Goal: Task Accomplishment & Management: Use online tool/utility

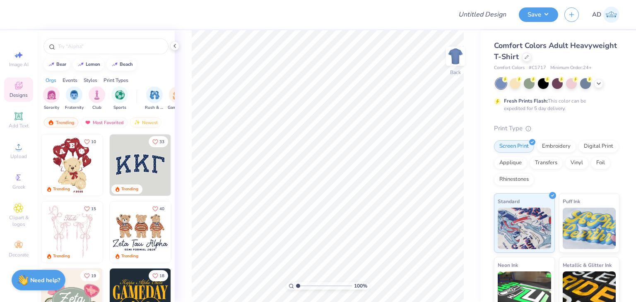
click at [570, 54] on div "Comfort Colors Adult Heavyweight T-Shirt" at bounding box center [557, 51] width 126 height 22
click at [529, 56] on icon at bounding box center [527, 56] width 4 height 4
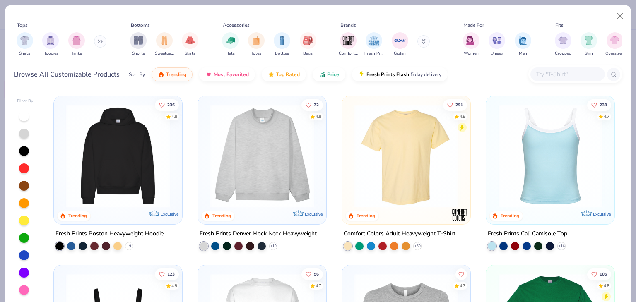
click at [558, 72] on input "text" at bounding box center [568, 75] width 64 height 10
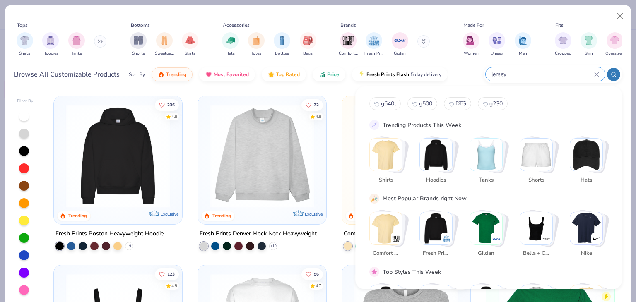
type input "jersey"
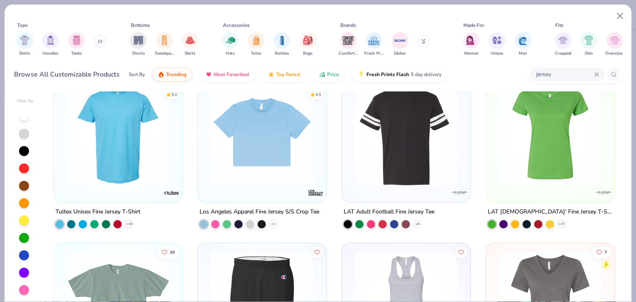
scroll to position [696, 0]
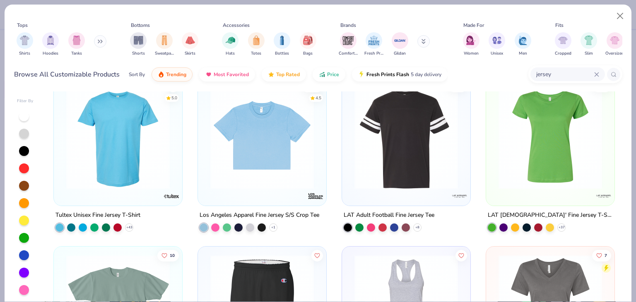
click at [410, 164] on img at bounding box center [407, 138] width 112 height 104
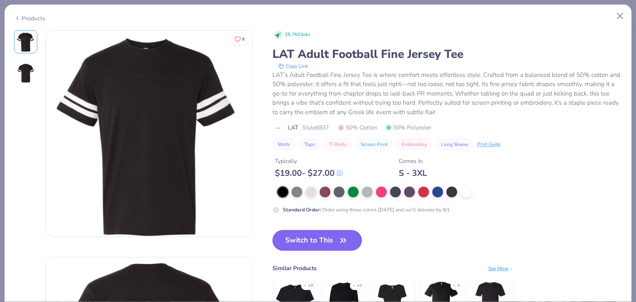
click at [322, 237] on button "Switch to This" at bounding box center [318, 240] width 90 height 21
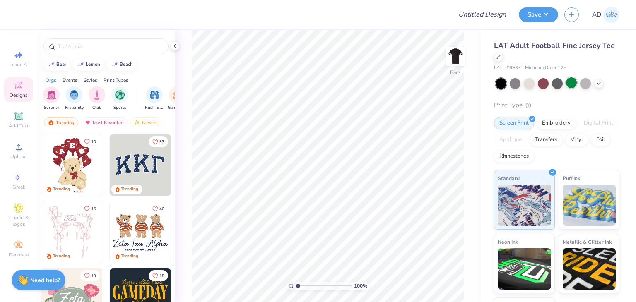
click at [571, 80] on div at bounding box center [571, 82] width 11 height 11
click at [21, 152] on div "Upload" at bounding box center [18, 151] width 29 height 24
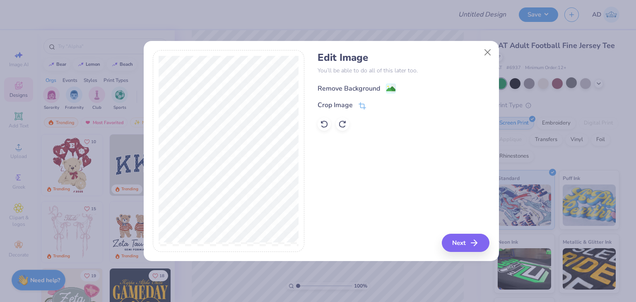
click at [355, 90] on div "Remove Background" at bounding box center [349, 89] width 63 height 10
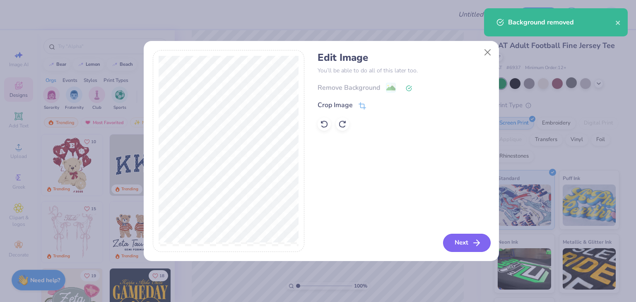
click at [478, 239] on icon "button" at bounding box center [477, 243] width 10 height 10
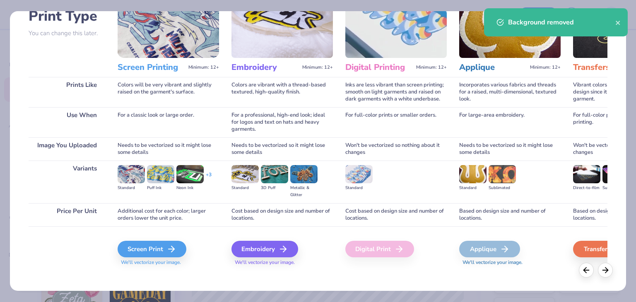
scroll to position [69, 0]
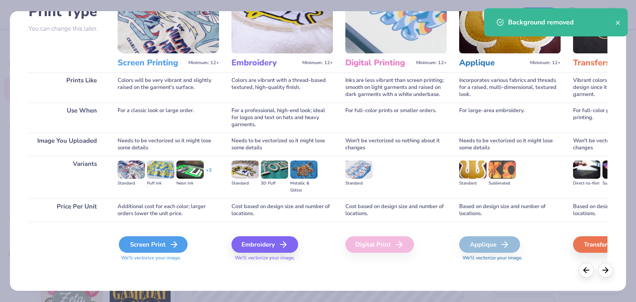
click at [157, 247] on div "Screen Print" at bounding box center [153, 245] width 69 height 17
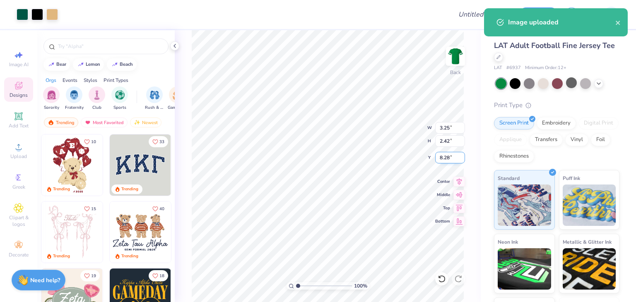
type input "3.25"
type input "2.42"
type input "8.28"
type input "8.24"
type input "6.15"
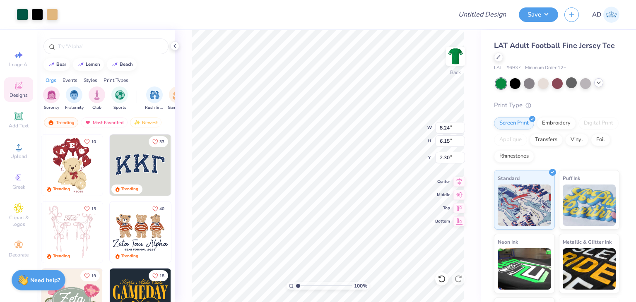
click at [602, 84] on icon at bounding box center [599, 83] width 7 height 7
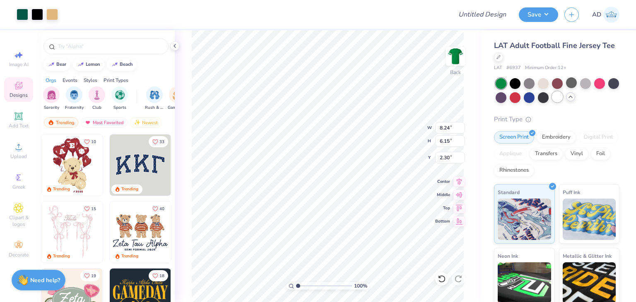
click at [563, 97] on div at bounding box center [557, 97] width 11 height 11
type input "1.65"
type input "0.50"
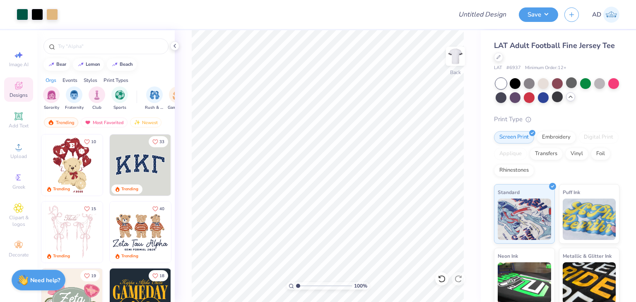
click at [548, 10] on button "Save" at bounding box center [538, 14] width 39 height 15
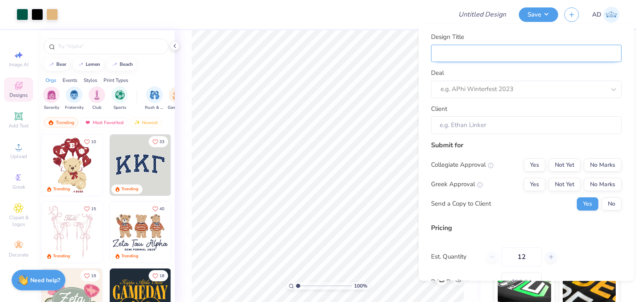
click at [590, 55] on input "Design Title" at bounding box center [526, 53] width 191 height 18
type input "S"
type input "So"
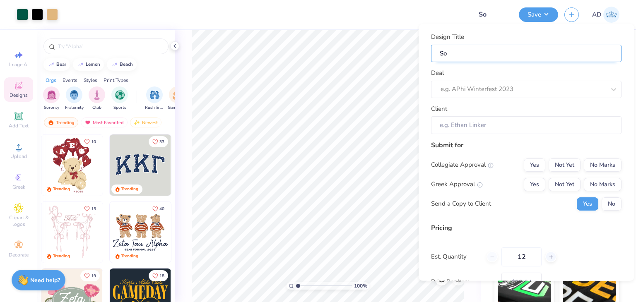
type input "Sof"
type input "Soft"
type input "Softb"
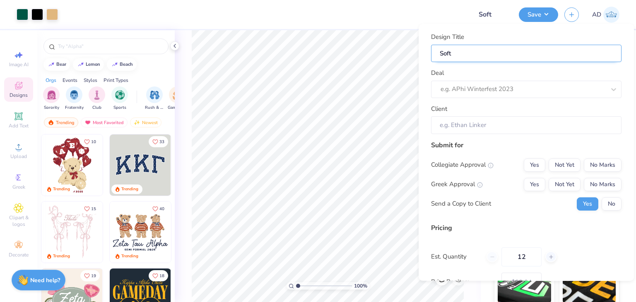
type input "Softb"
type input "Softba"
type input "Softbal"
type input "Softball"
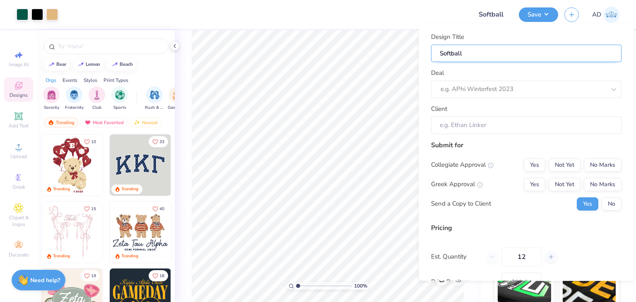
type input "Softball"
type input "Softball j"
type input "Softball je"
type input "Softball jer"
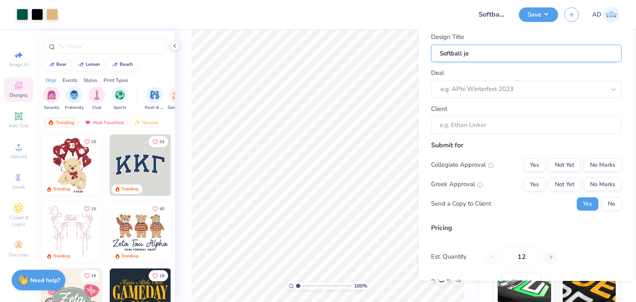
type input "Softball jer"
type input "Softball jers"
type input "Softball jerse"
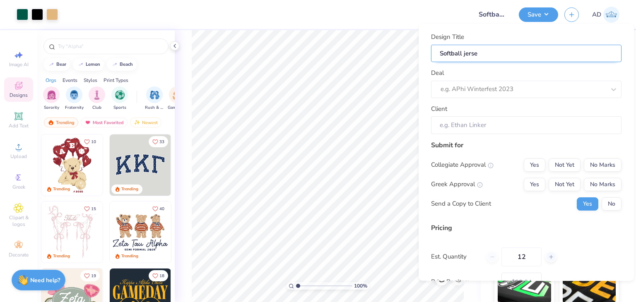
type input "Softball jersey"
click at [512, 89] on div at bounding box center [523, 89] width 165 height 11
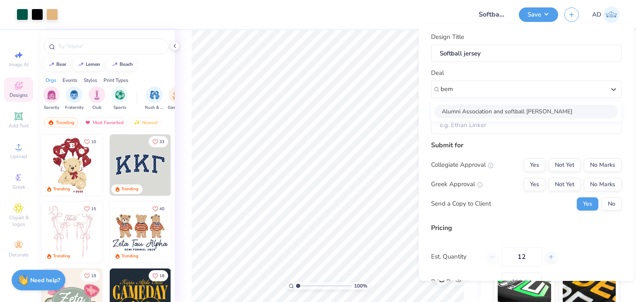
click at [489, 108] on div "Alumni Association and softball [PERSON_NAME]" at bounding box center [527, 111] width 184 height 14
type input "bem"
type input "[PERSON_NAME]"
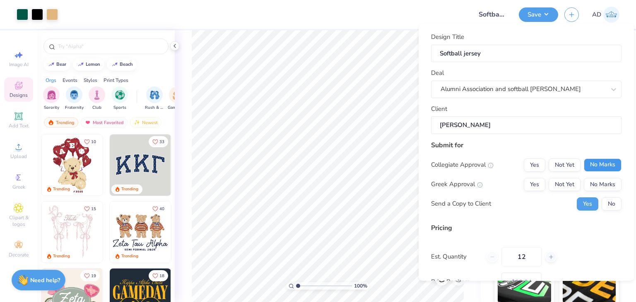
click at [598, 160] on button "No Marks" at bounding box center [603, 164] width 38 height 13
click at [600, 179] on button "No Marks" at bounding box center [603, 184] width 38 height 13
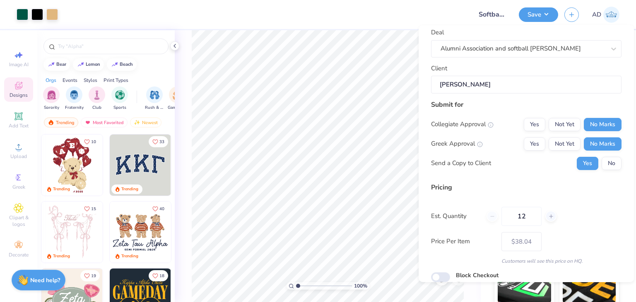
scroll to position [76, 0]
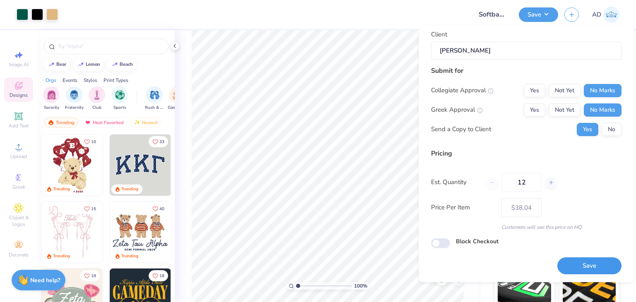
click at [581, 272] on button "Save" at bounding box center [590, 266] width 64 height 17
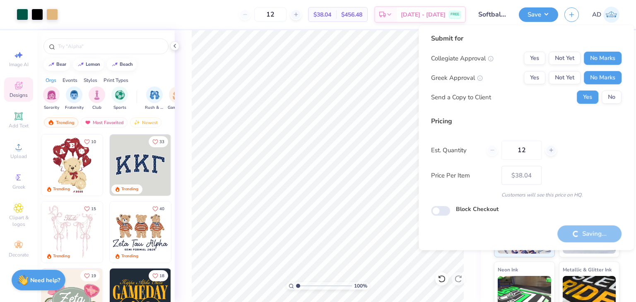
type input "– –"
